Goal: Ask a question: Seek information or help from site administrators or community

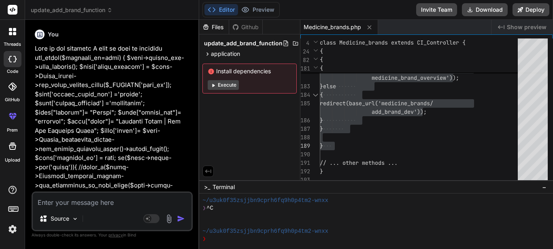
scroll to position [15, 0]
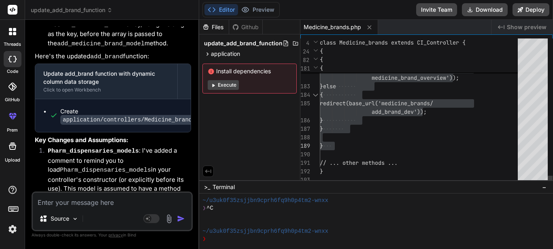
type textarea "} // ... other methods ... }"
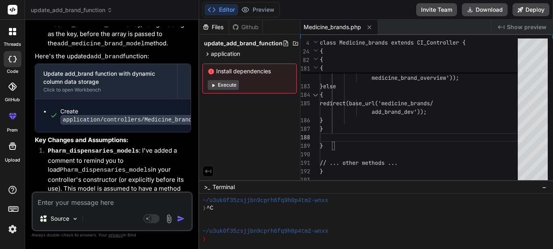
click at [128, 205] on textarea at bounding box center [112, 200] width 159 height 15
type textarea "h"
type textarea "x"
type textarea "w"
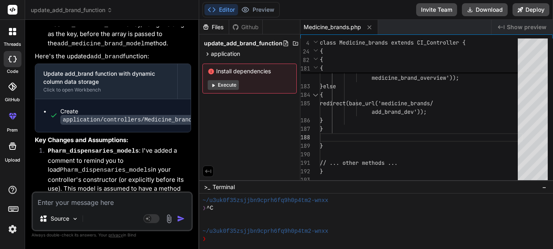
type textarea "x"
type textarea "wh"
type textarea "x"
type textarea "wha"
type textarea "x"
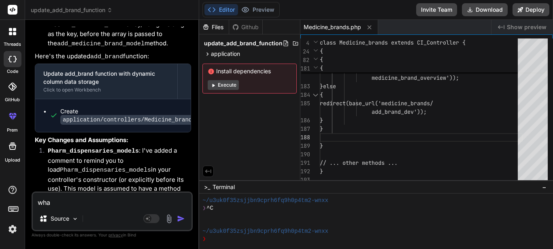
type textarea "what"
type textarea "x"
type textarea "what"
type textarea "x"
type textarea "what a"
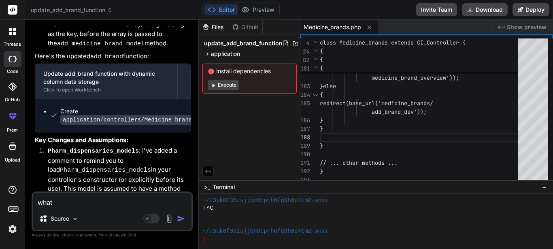
type textarea "x"
type textarea "what ab"
type textarea "x"
type textarea "what abo"
type textarea "x"
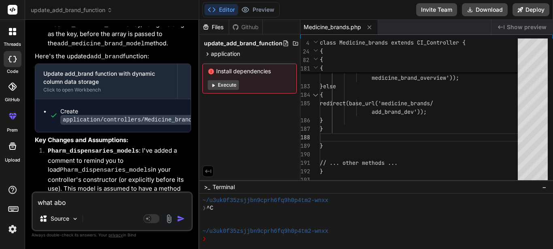
type textarea "what abou"
type textarea "x"
type textarea "what about"
type textarea "x"
type textarea "what about"
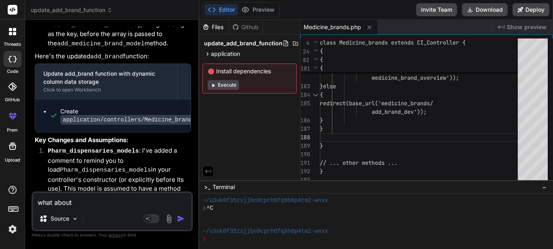
type textarea "x"
type textarea "what about t"
type textarea "x"
type textarea "what about th"
type textarea "x"
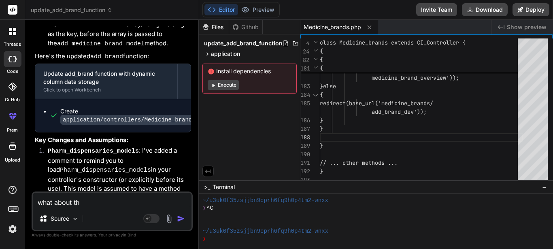
type textarea "what about thi"
type textarea "x"
type textarea "what about this"
type textarea "x"
type textarea "what about this"
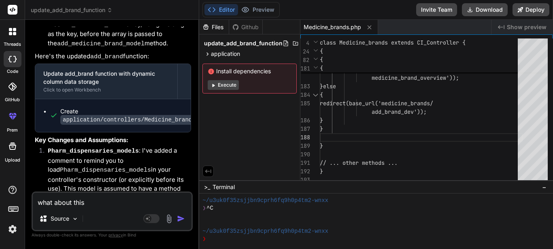
type textarea "x"
type textarea "what about this m"
type textarea "x"
type textarea "what about this mo"
type textarea "x"
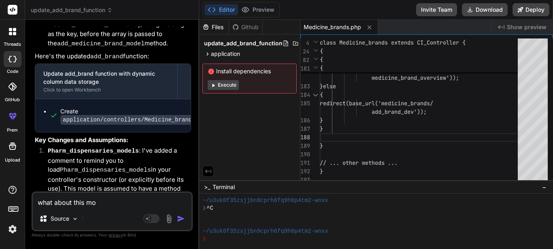
type textarea "what about this mod"
type textarea "x"
type textarea "what about this mode"
type textarea "x"
type textarea "what about this model"
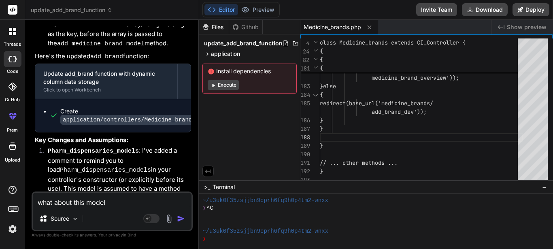
type textarea "x"
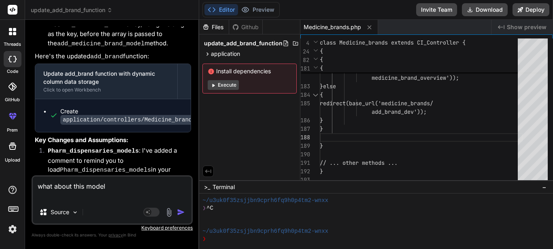
paste textarea "add_inventory_items"
type textarea "what about this model add_inventory_items"
type textarea "x"
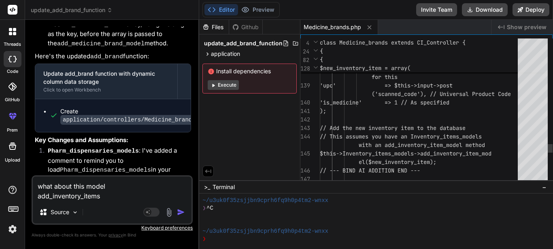
type textarea "what about this model add_inventory_items"
type textarea "$this->Inventory_items_models->add_inventory_item_model($new_inventory_item); /…"
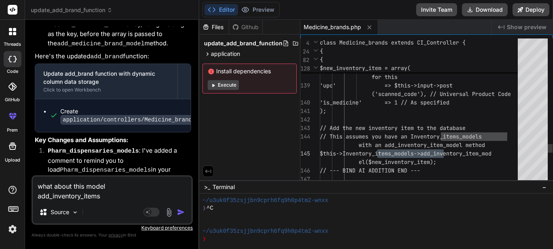
drag, startPoint x: 382, startPoint y: 151, endPoint x: 456, endPoint y: 153, distance: 73.3
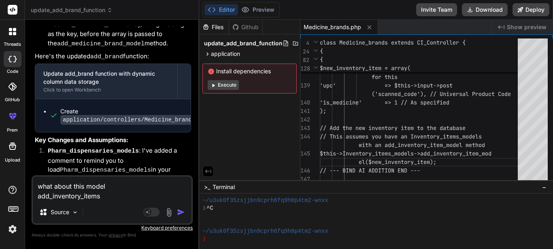
drag, startPoint x: 113, startPoint y: 199, endPoint x: 38, endPoint y: 196, distance: 75.0
click at [38, 196] on textarea "what about this model add_inventory_items" at bounding box center [112, 189] width 159 height 24
paste textarea "Inventory_items_models->"
type textarea "what about this model Inventory_items_models->add_inventory_items"
type textarea "x"
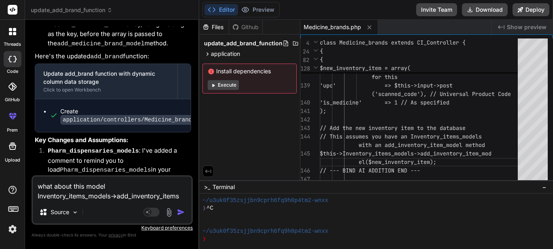
type textarea "what about this model Inventory_items_models->add_inventory_items"
click at [180, 212] on img "button" at bounding box center [181, 212] width 8 height 8
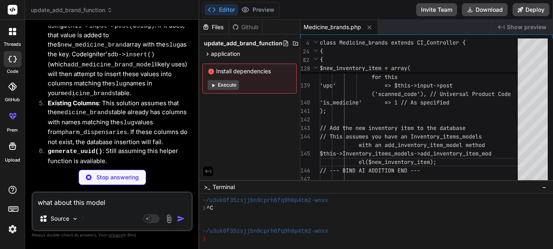
scroll to position [3406, 0]
type textarea "x"
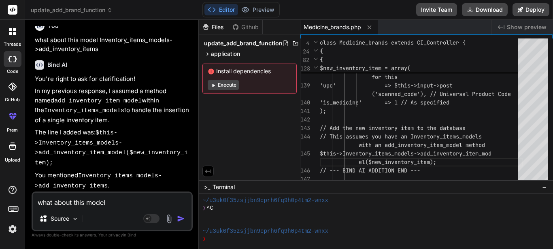
scroll to position [3608, 0]
click at [99, 200] on textarea "what about this model Inventory_items_models->add_inventory_items" at bounding box center [112, 200] width 159 height 15
type textarea "j"
type textarea "x"
type textarea "ju"
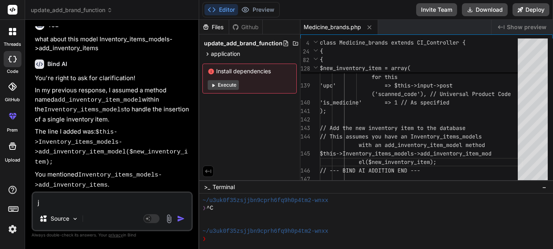
type textarea "x"
type textarea "jus"
type textarea "x"
type textarea "just"
type textarea "x"
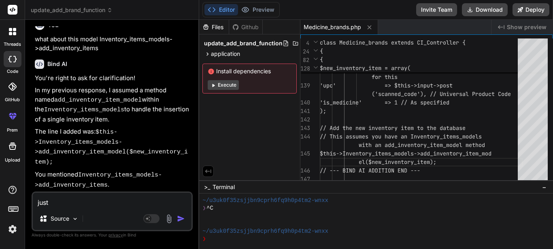
type textarea "just"
type textarea "x"
type textarea "just a"
type textarea "x"
type textarea "just"
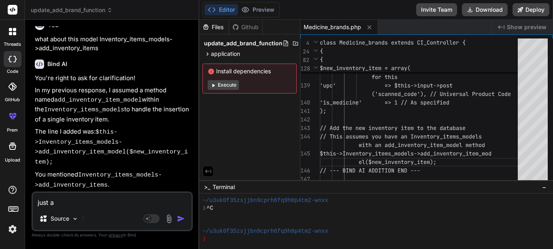
type textarea "x"
type textarea "just w"
type textarea "x"
type textarea "just wr"
type textarea "x"
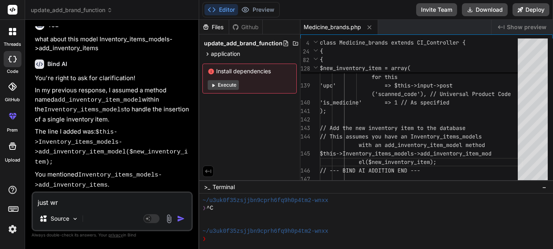
type textarea "just wri"
type textarea "x"
type textarea "just writ"
type textarea "x"
type textarea "just write"
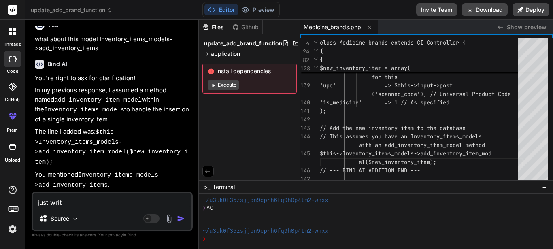
type textarea "x"
type textarea "just write"
type textarea "x"
type textarea "just write h"
type textarea "x"
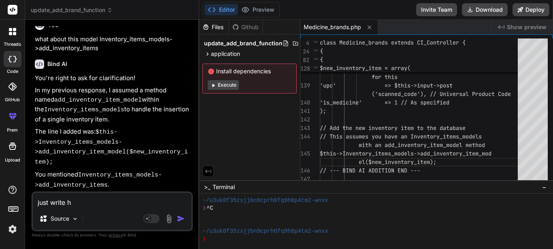
type textarea "just write ho"
type textarea "x"
type textarea "just write how"
type textarea "x"
type textarea "just write how"
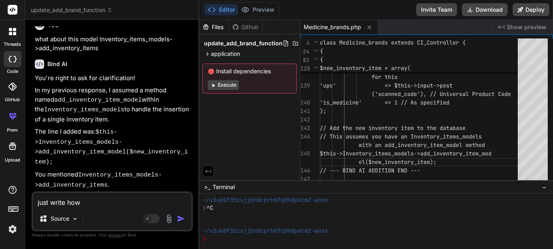
type textarea "x"
type textarea "just write how I"
type textarea "x"
type textarea "just write how I"
type textarea "x"
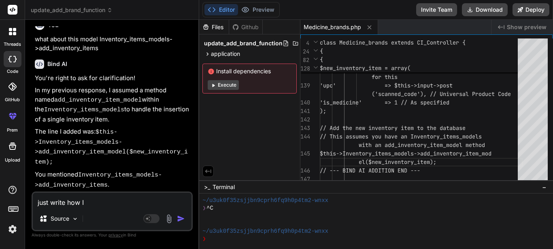
type textarea "just write how I w"
type textarea "x"
type textarea "just write how I wa"
type textarea "x"
type textarea "just write how I wan"
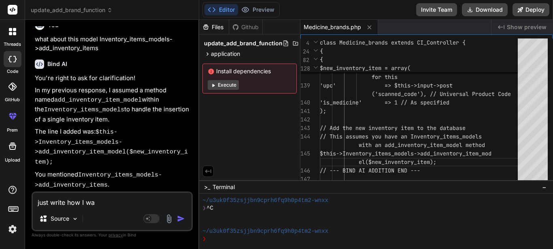
type textarea "x"
type textarea "just write how I want"
type textarea "x"
type textarea "just write how I want"
type textarea "x"
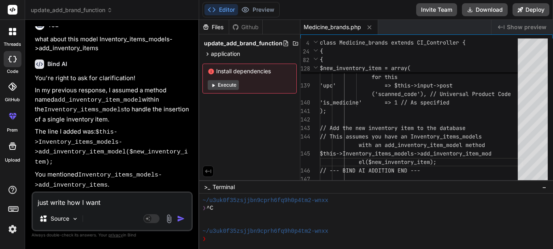
type textarea "just write how I want t"
type textarea "x"
type textarea "just write how I want to"
type textarea "x"
type textarea "just write how I want t"
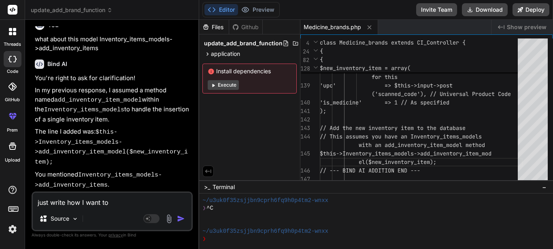
type textarea "x"
type textarea "just write how I want"
type textarea "x"
type textarea "just write how I want"
type textarea "x"
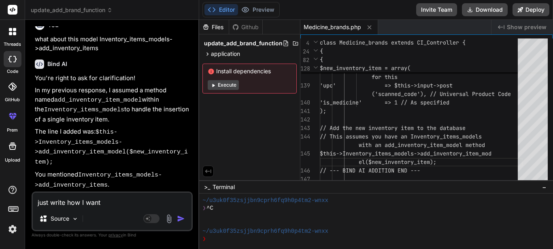
type textarea "just write how I wan"
type textarea "x"
type textarea "just write how I wa"
type textarea "x"
type textarea "just write how I w"
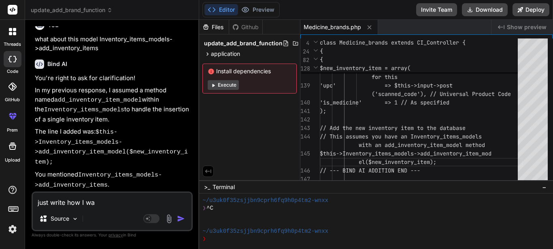
type textarea "x"
type textarea "just write how I"
type textarea "x"
type textarea "just write how I"
type textarea "x"
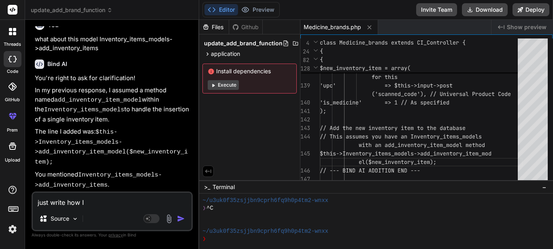
type textarea "just write how"
type textarea "x"
type textarea "just write how t"
type textarea "x"
type textarea "just write how th"
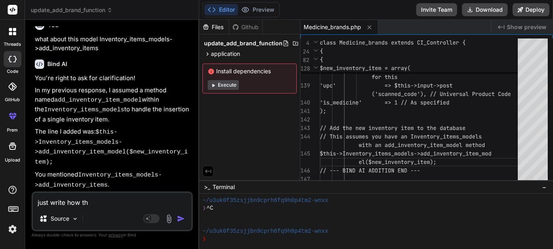
type textarea "x"
type textarea "just write how the"
type textarea "x"
type textarea "just write how the"
type textarea "x"
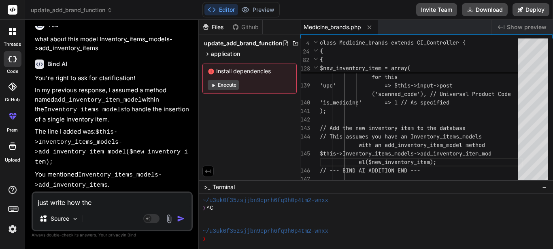
type textarea "just write how the m"
type textarea "x"
type textarea "just write how the mo"
type textarea "x"
type textarea "just write how the mod"
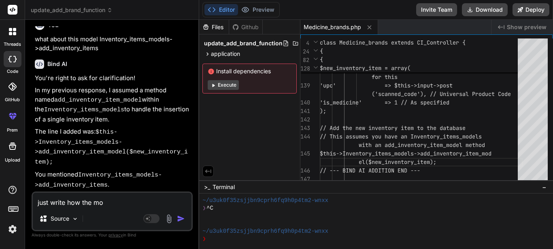
type textarea "x"
type textarea "just write how the mode"
type textarea "x"
type textarea "just write how the model"
type textarea "x"
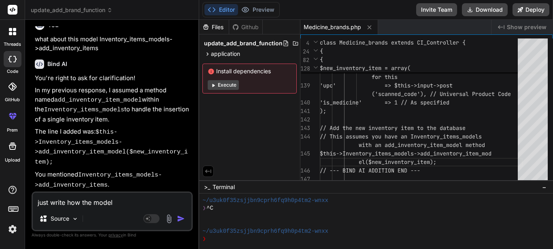
type textarea "just write how the model"
type textarea "x"
type textarea "just write how the model s"
type textarea "x"
type textarea "just write how the model sh"
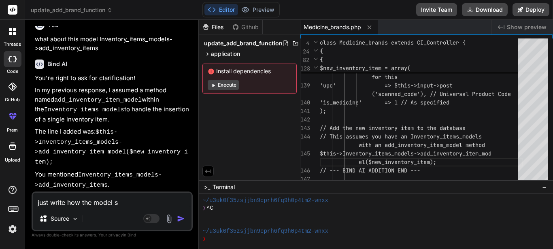
type textarea "x"
type textarea "just write how the model sho"
type textarea "x"
type textarea "just write how the model shou"
type textarea "x"
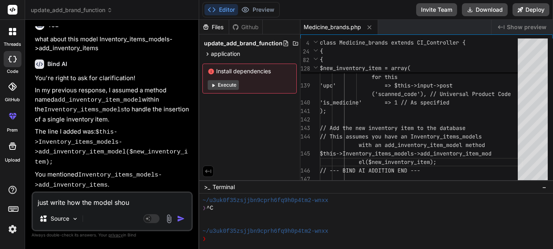
type textarea "just write how the model shoul"
type textarea "x"
type textarea "just write how the model should"
type textarea "x"
type textarea "just write how the model should"
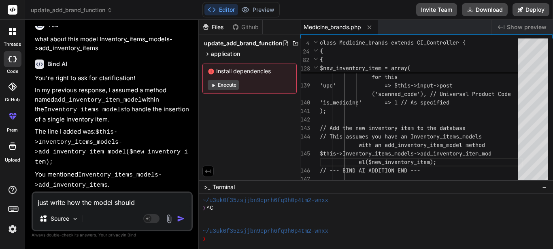
type textarea "x"
type textarea "just write how the model should b"
type textarea "x"
type textarea "just write how the model should be"
type textarea "x"
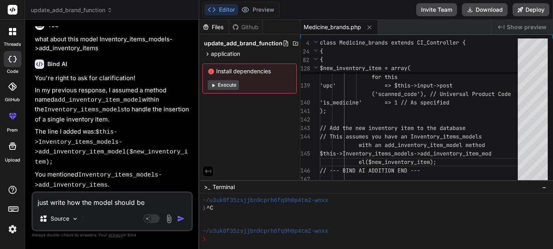
type textarea "just write how the model should be"
type textarea "x"
type textarea "just write how the model should be l"
type textarea "x"
type textarea "just write how the model should be li"
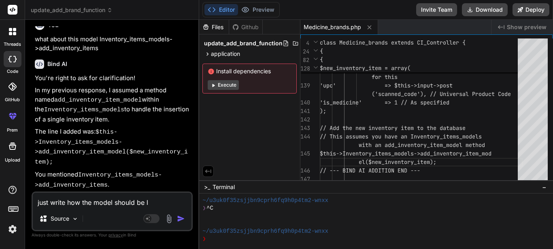
type textarea "x"
type textarea "just write how the model should be lik"
type textarea "x"
type textarea "just write how the model should be like"
type textarea "x"
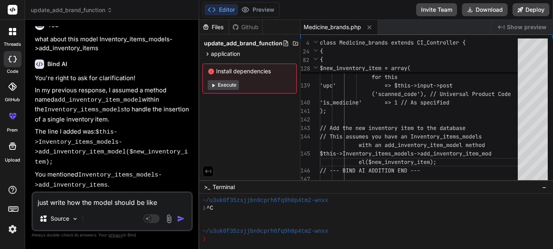
type textarea "just write how the model should be like"
type textarea "x"
paste textarea "Inventory_items_models->add_inventory_items"
type textarea "just write how the model should be like Inventory_items_models->add_inventory_i…"
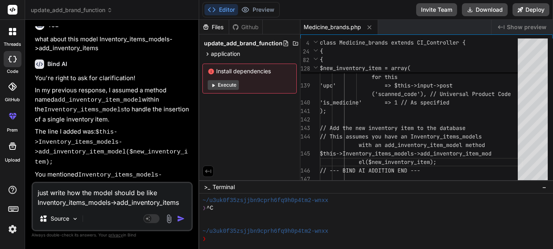
type textarea "x"
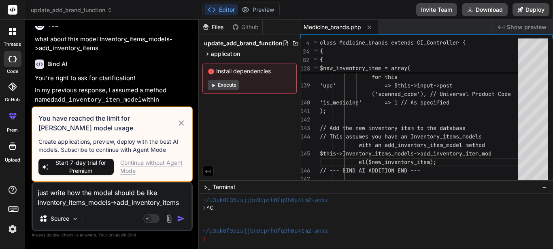
type textarea "just write how the model should be like Inventory_items_models->add_inventory_i…"
click at [170, 160] on div "Continue without Agent Mode" at bounding box center [153, 167] width 66 height 16
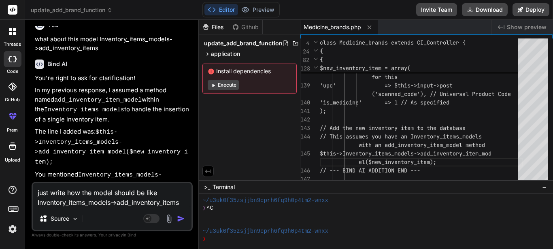
scroll to position [3618, 0]
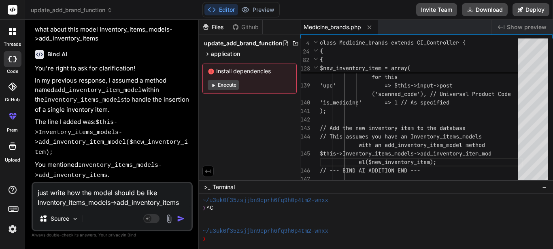
click at [180, 218] on img "button" at bounding box center [181, 219] width 8 height 8
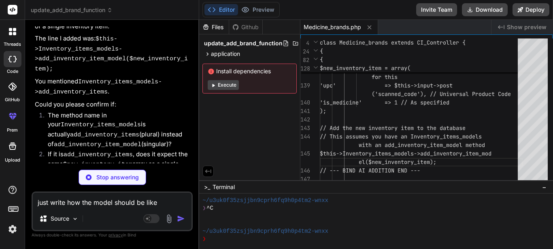
scroll to position [3701, 0]
type textarea "x"
type textarea "}"
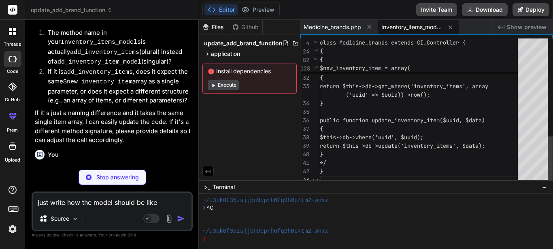
type textarea "x"
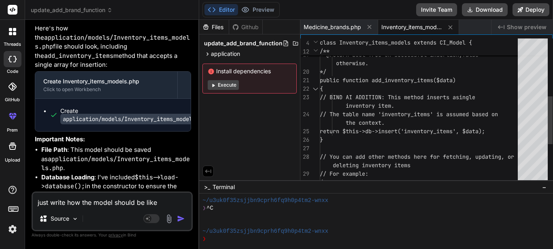
scroll to position [0, 0]
type textarea "sellable, article_no, * upc, is_medicine. * @return bool True on successful ins…"
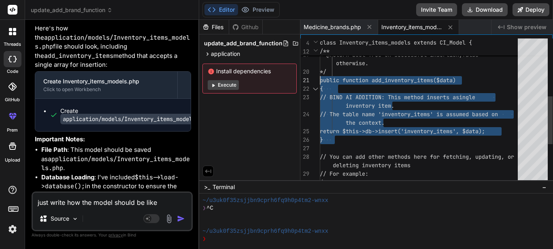
drag, startPoint x: 341, startPoint y: 139, endPoint x: 320, endPoint y: 79, distance: 63.7
click at [320, 79] on div "// You can add other methods here for fetching , updating, or deleting inventor…" at bounding box center [421, 85] width 203 height 442
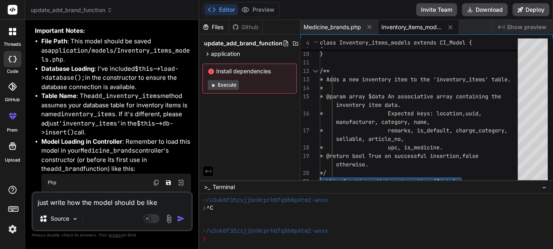
scroll to position [4052, 0]
